Goal: Check status: Check status

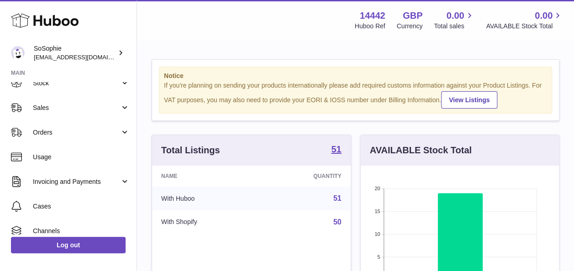
scroll to position [44, 0]
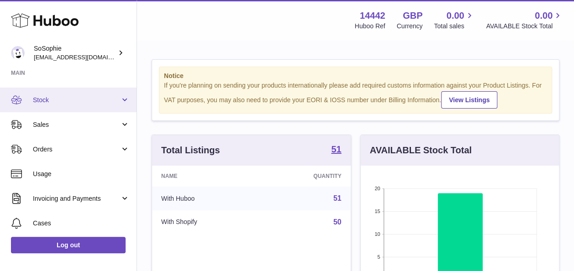
click at [73, 101] on span "Stock" at bounding box center [76, 100] width 87 height 9
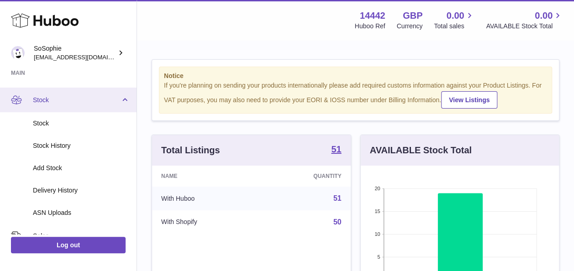
scroll to position [54, 0]
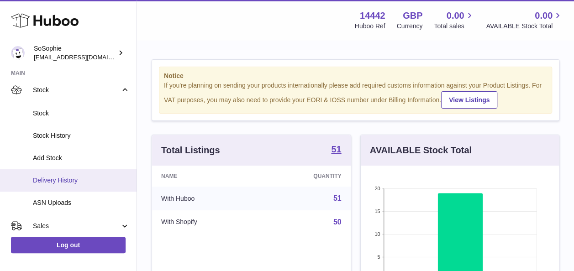
click at [88, 181] on span "Delivery History" at bounding box center [81, 180] width 97 height 9
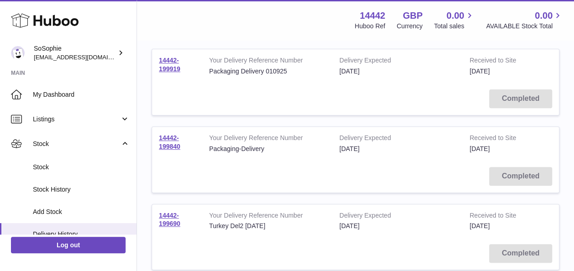
scroll to position [122, 0]
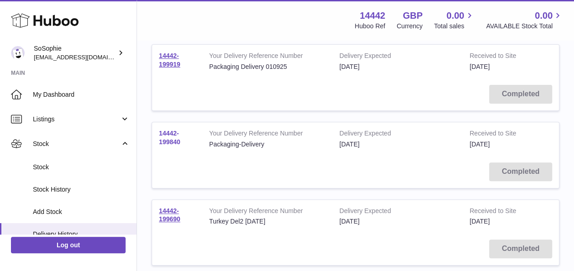
click at [171, 133] on link "14442-199840" at bounding box center [169, 138] width 21 height 16
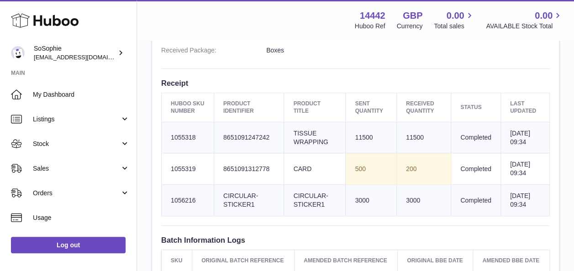
scroll to position [315, 0]
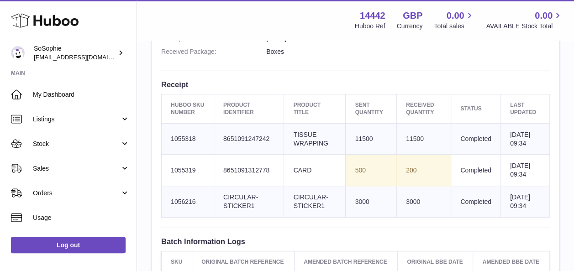
click at [200, 143] on td "Huboo SKU Number 1055318" at bounding box center [188, 138] width 52 height 31
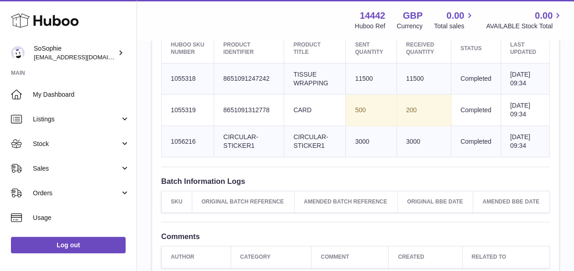
scroll to position [376, 0]
